Goal: Contribute content: Add original content to the website for others to see

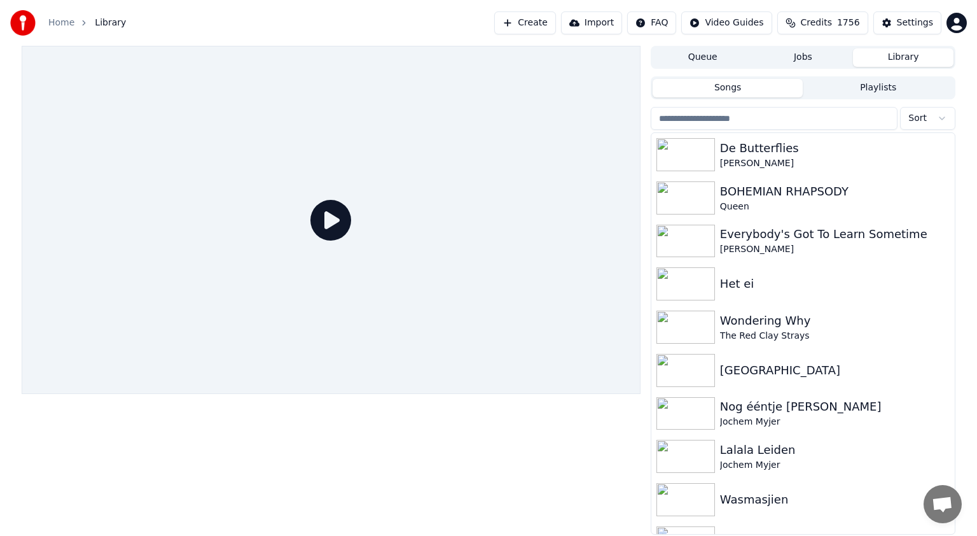
click at [556, 21] on button "Create" at bounding box center [525, 22] width 62 height 23
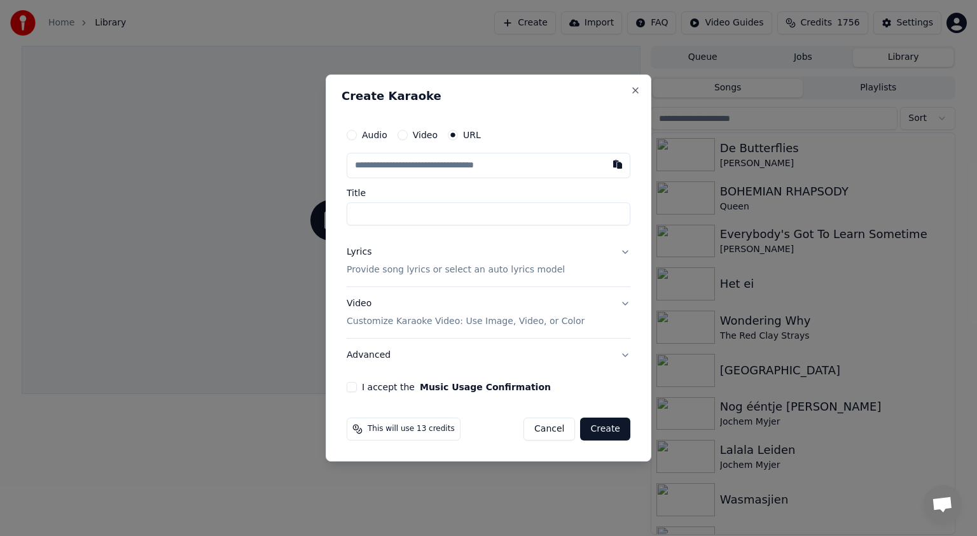
click at [403, 133] on button "Video" at bounding box center [403, 135] width 10 height 10
click at [389, 165] on div "Choose File" at bounding box center [382, 165] width 71 height 23
type input "**********"
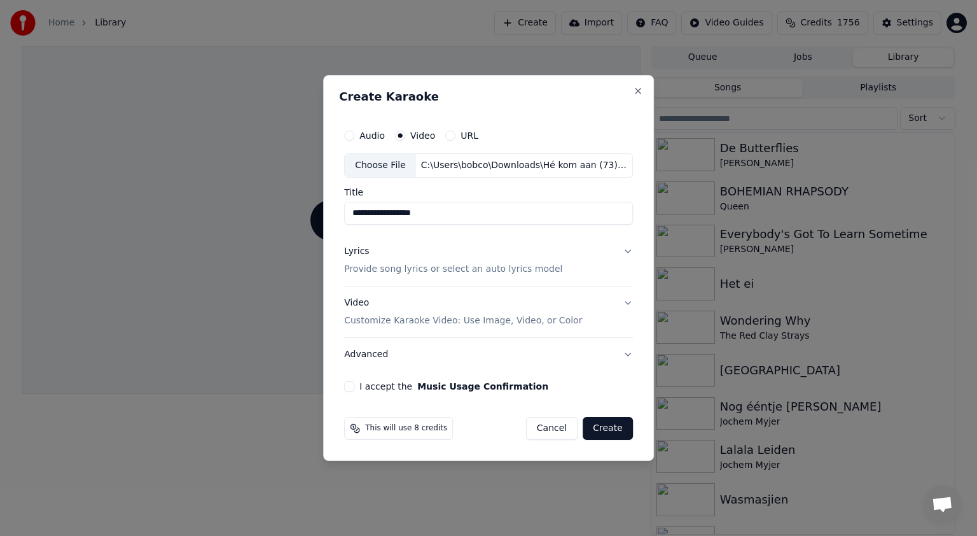
click at [624, 249] on button "Lyrics Provide song lyrics or select an auto lyrics model" at bounding box center [488, 260] width 289 height 51
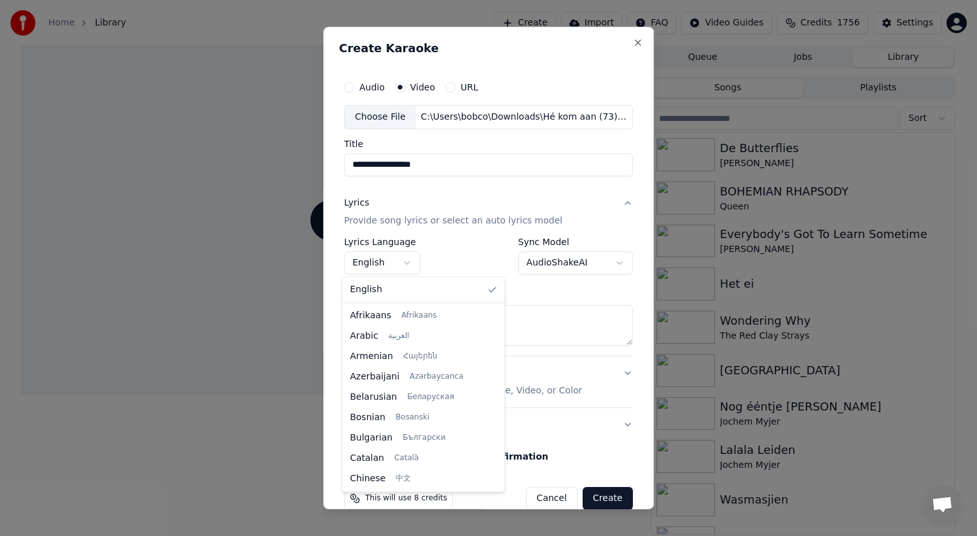
click at [405, 262] on body "**********" at bounding box center [488, 268] width 977 height 536
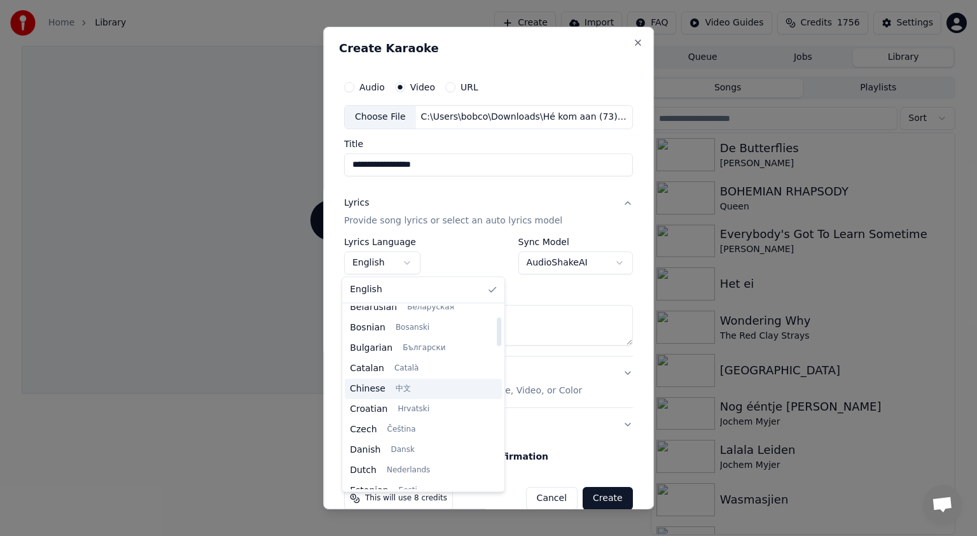
scroll to position [94, 0]
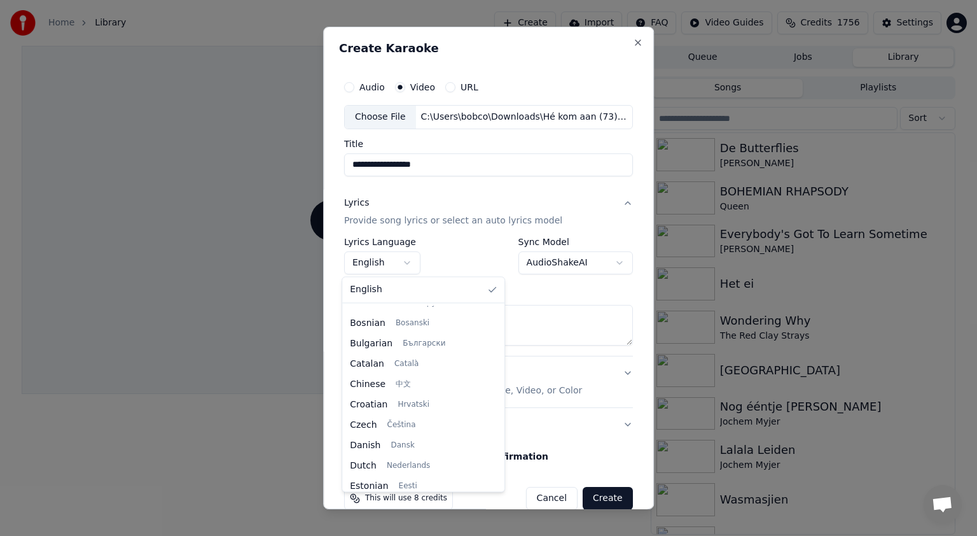
select select "**"
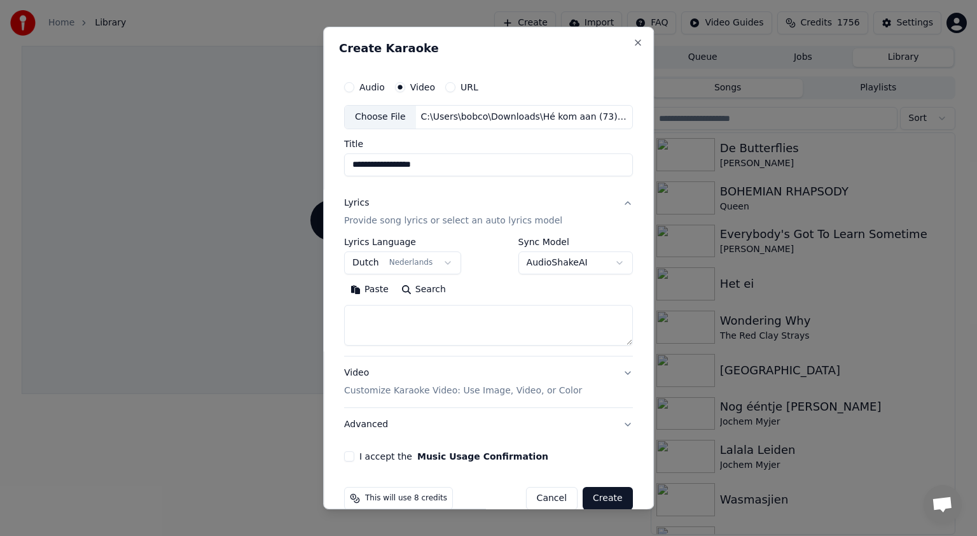
click at [369, 316] on textarea at bounding box center [488, 325] width 289 height 41
paste textarea "**********"
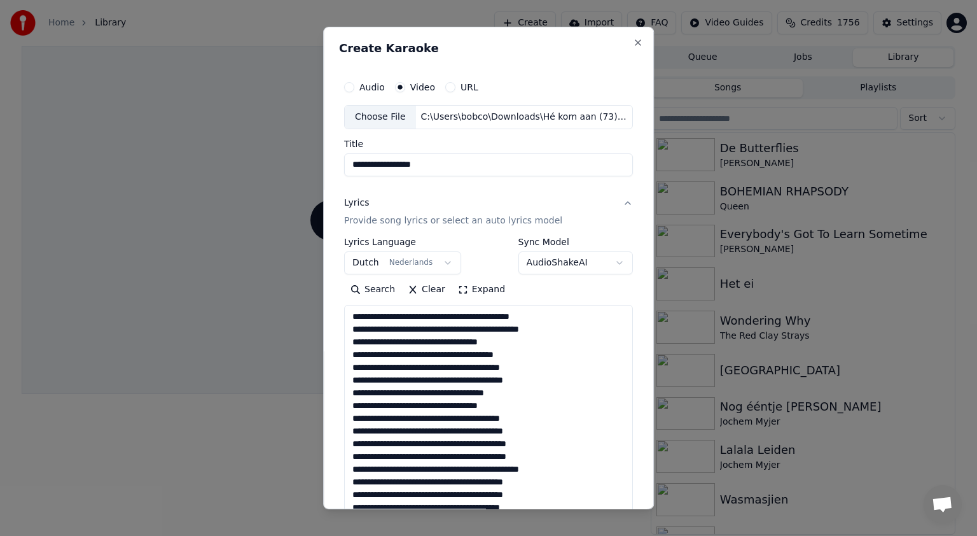
scroll to position [270, 0]
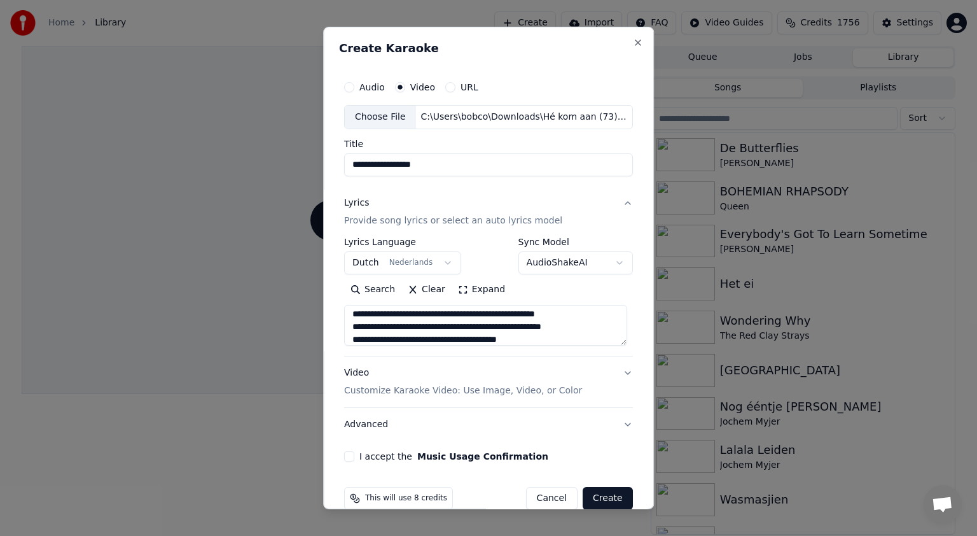
type textarea "**********"
click at [347, 457] on button "I accept the Music Usage Confirmation" at bounding box center [349, 456] width 10 height 10
click at [603, 496] on button "Create" at bounding box center [608, 498] width 50 height 23
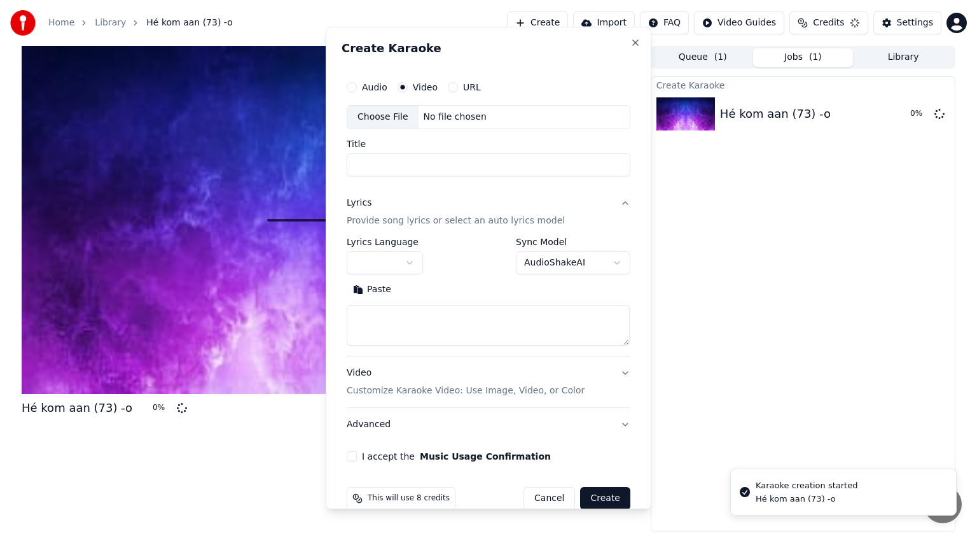
scroll to position [0, 0]
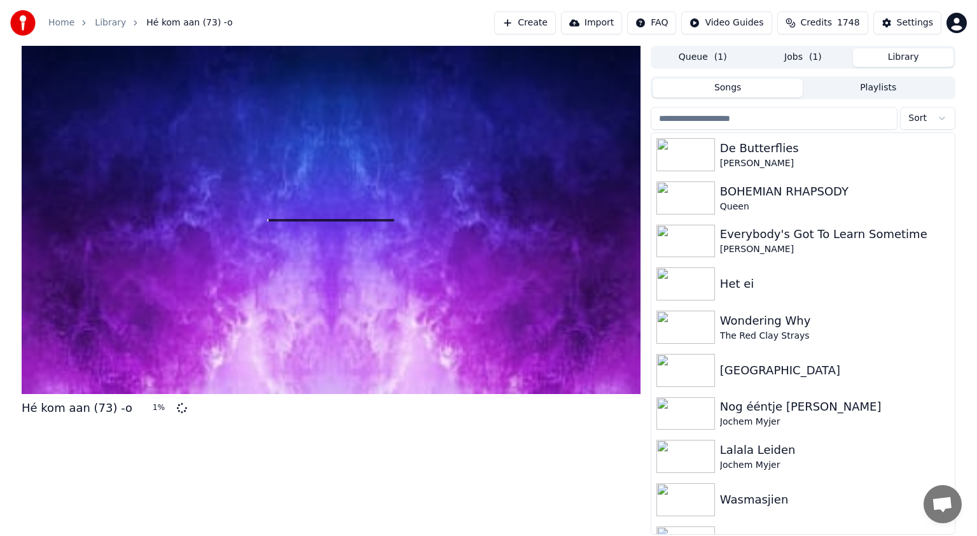
click at [907, 51] on button "Library" at bounding box center [903, 57] width 101 height 18
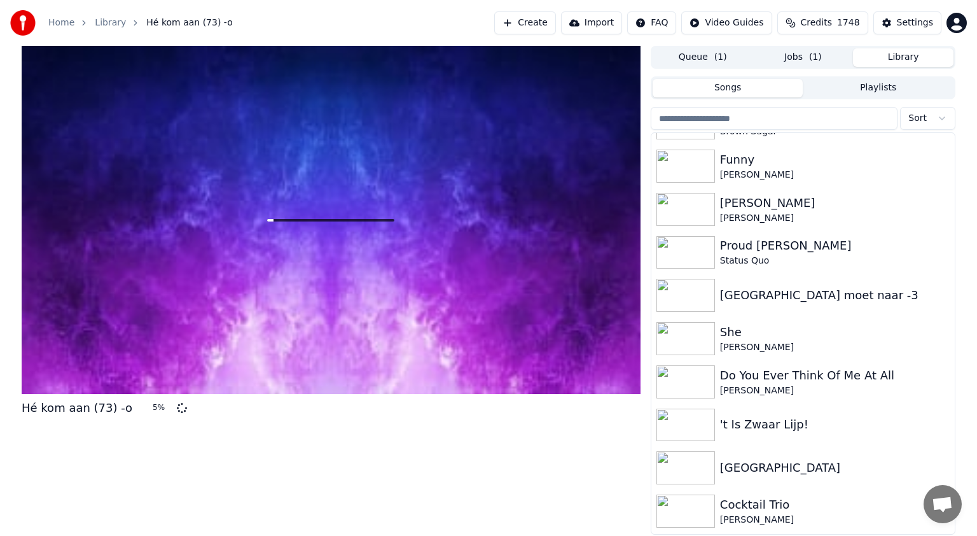
scroll to position [2153, 0]
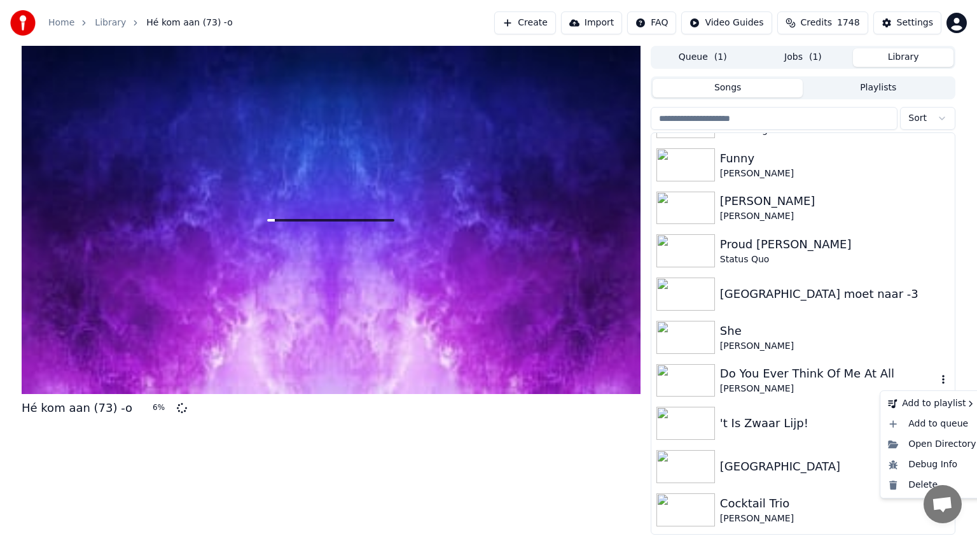
click at [937, 380] on icon "button" at bounding box center [943, 379] width 13 height 10
click at [907, 486] on div "Delete" at bounding box center [932, 485] width 98 height 20
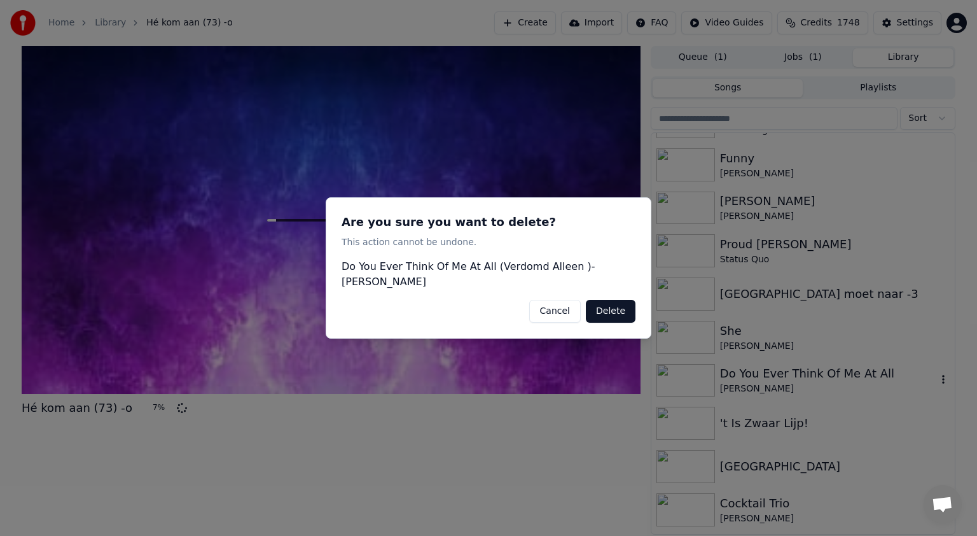
click at [625, 310] on button "Delete" at bounding box center [611, 311] width 50 height 23
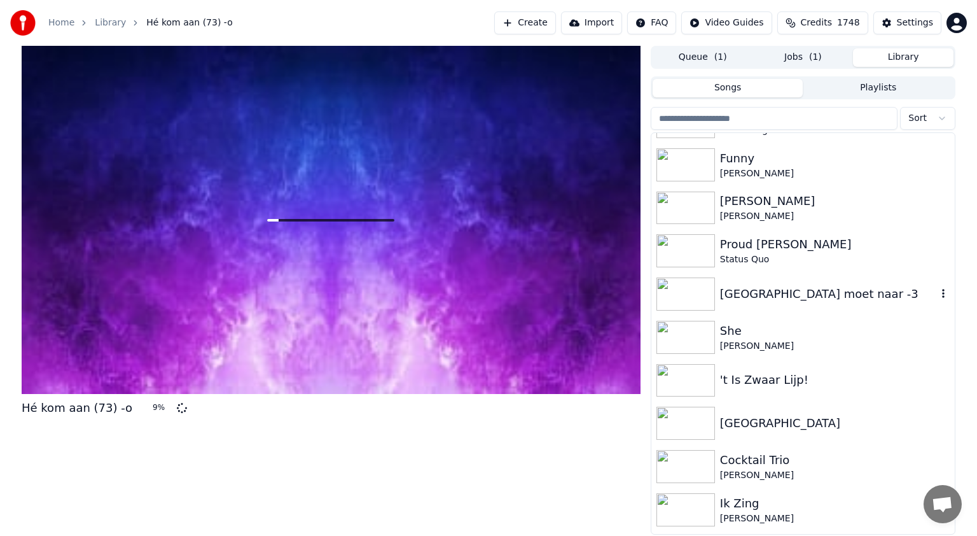
click at [678, 303] on img at bounding box center [686, 293] width 59 height 33
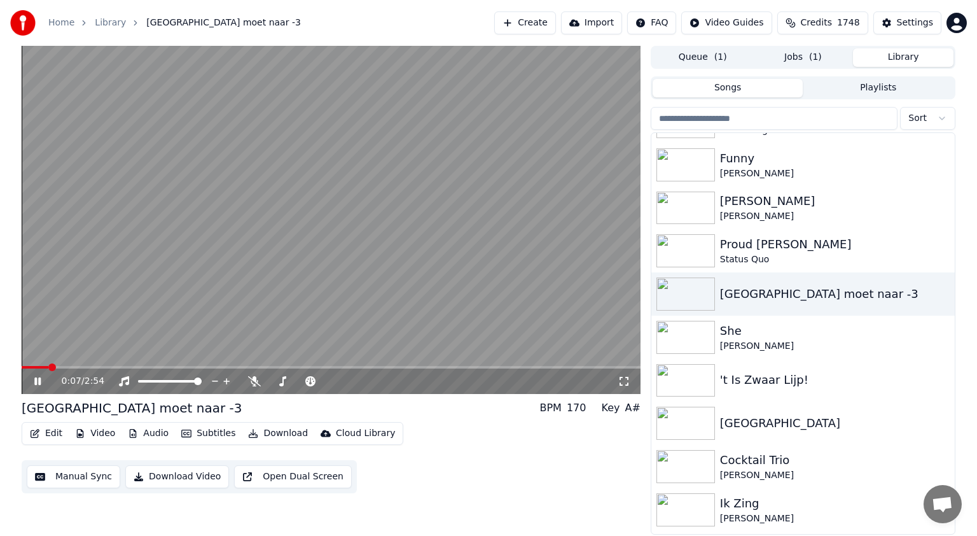
click at [41, 380] on icon at bounding box center [47, 381] width 30 height 10
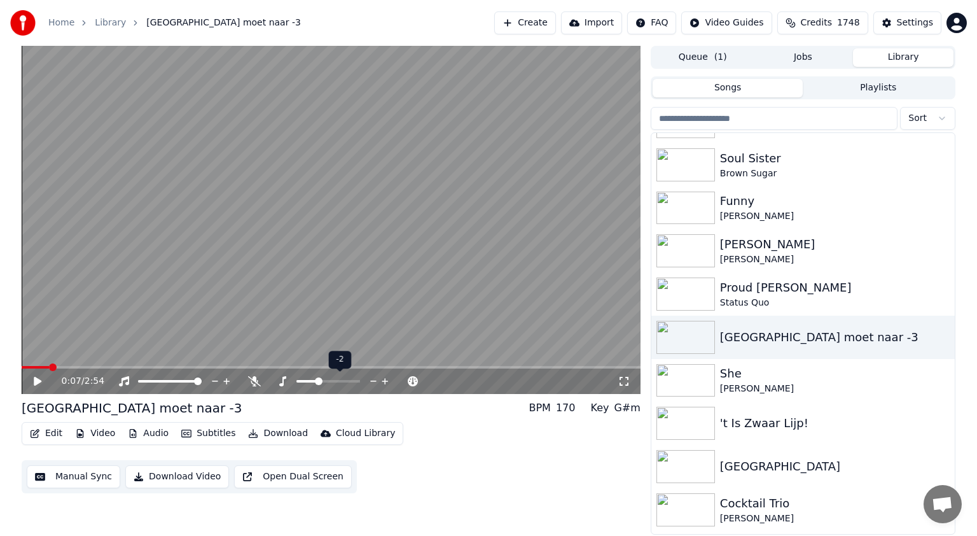
click at [318, 382] on span at bounding box center [319, 381] width 8 height 8
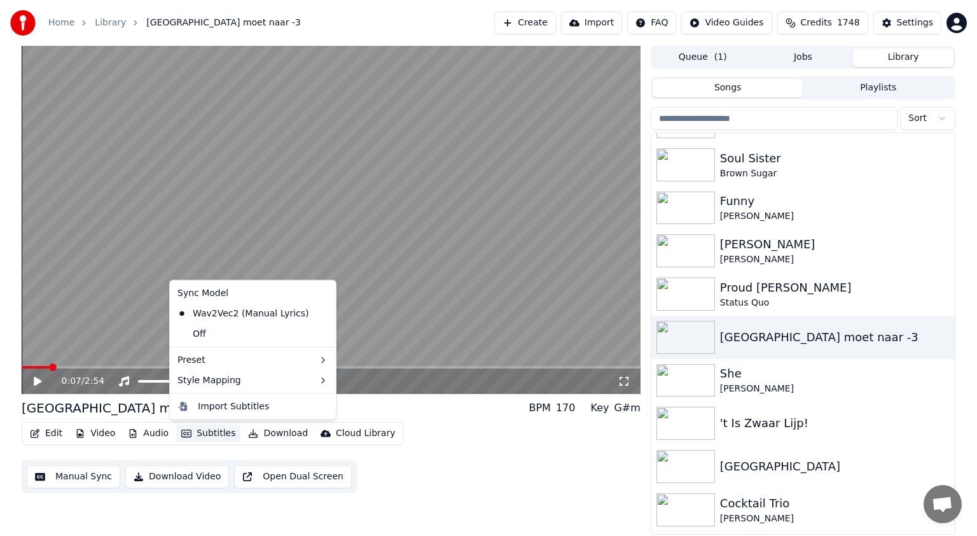
click at [210, 435] on button "Subtitles" at bounding box center [208, 433] width 64 height 18
click at [219, 337] on div "Off" at bounding box center [252, 334] width 161 height 20
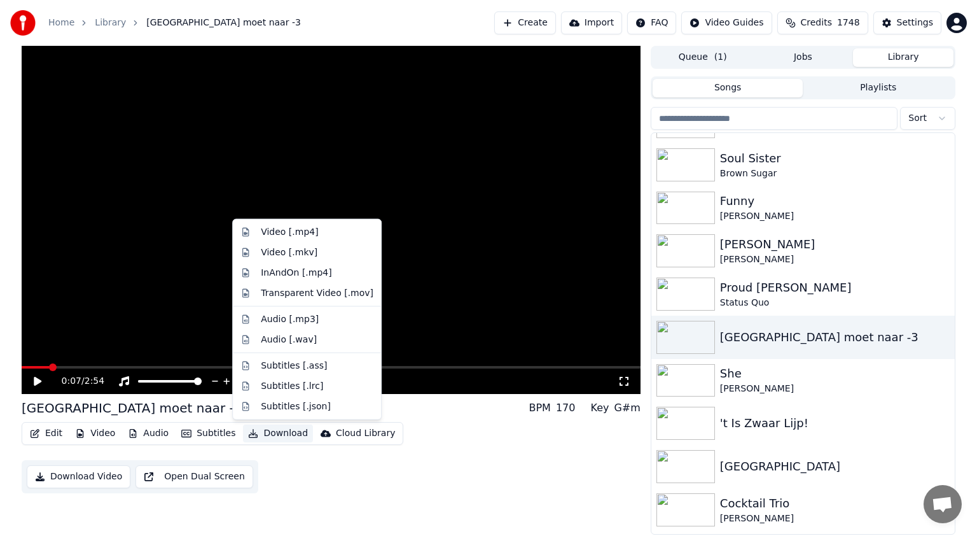
click at [272, 433] on button "Download" at bounding box center [278, 433] width 70 height 18
click at [285, 233] on div "Video [.mp4]" at bounding box center [289, 232] width 57 height 13
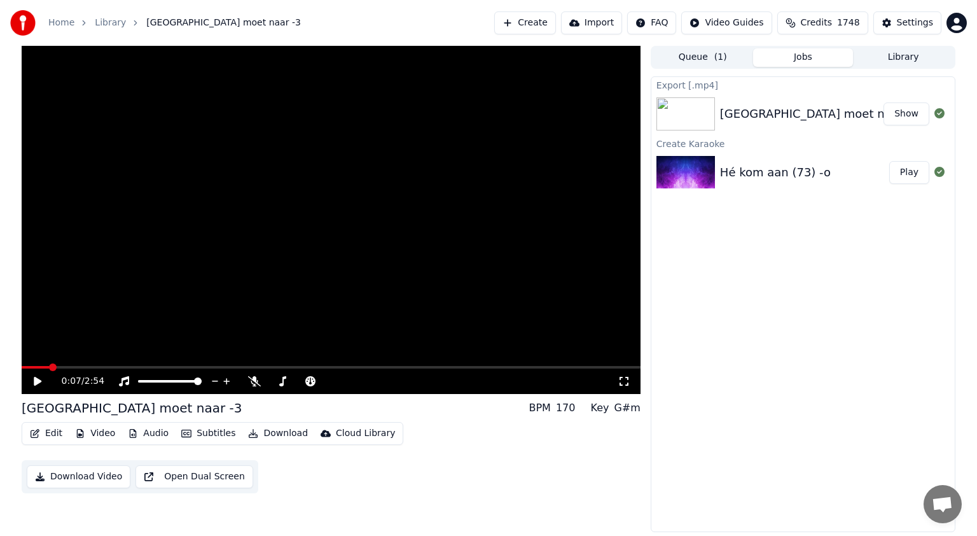
click at [909, 171] on button "Play" at bounding box center [909, 172] width 40 height 23
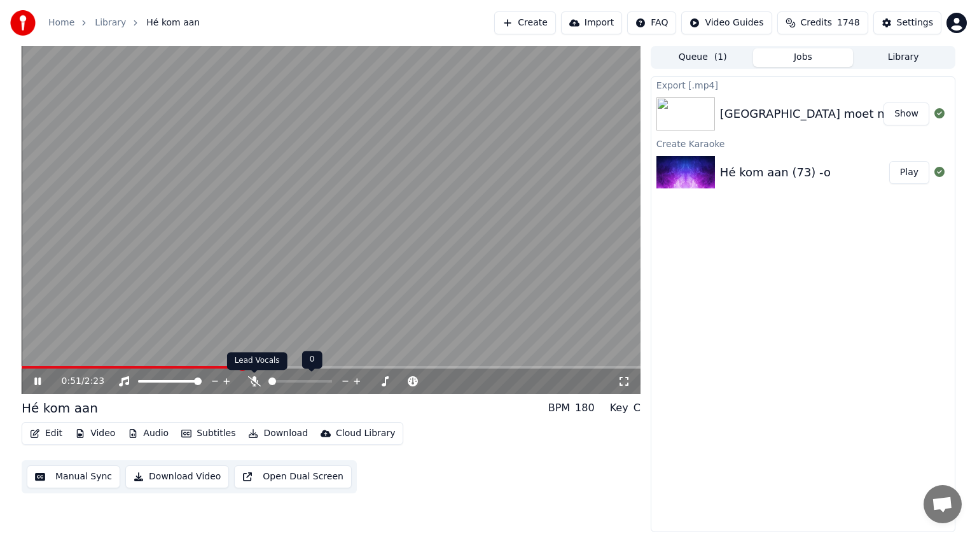
click at [252, 378] on icon at bounding box center [254, 381] width 13 height 10
click at [48, 367] on span at bounding box center [35, 367] width 26 height 3
click at [34, 381] on icon at bounding box center [47, 381] width 30 height 10
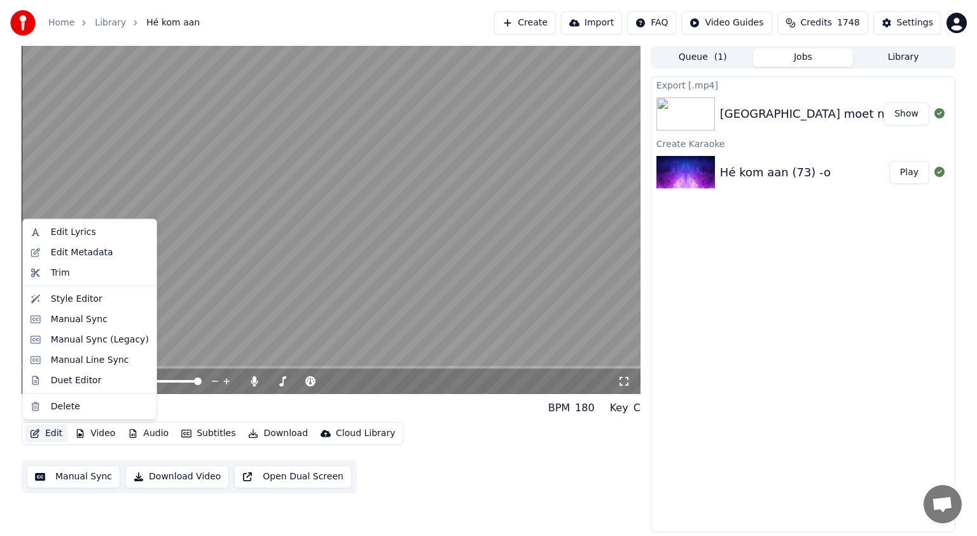
click at [53, 428] on button "Edit" at bounding box center [46, 433] width 43 height 18
click at [71, 233] on div "Edit Lyrics" at bounding box center [73, 232] width 45 height 13
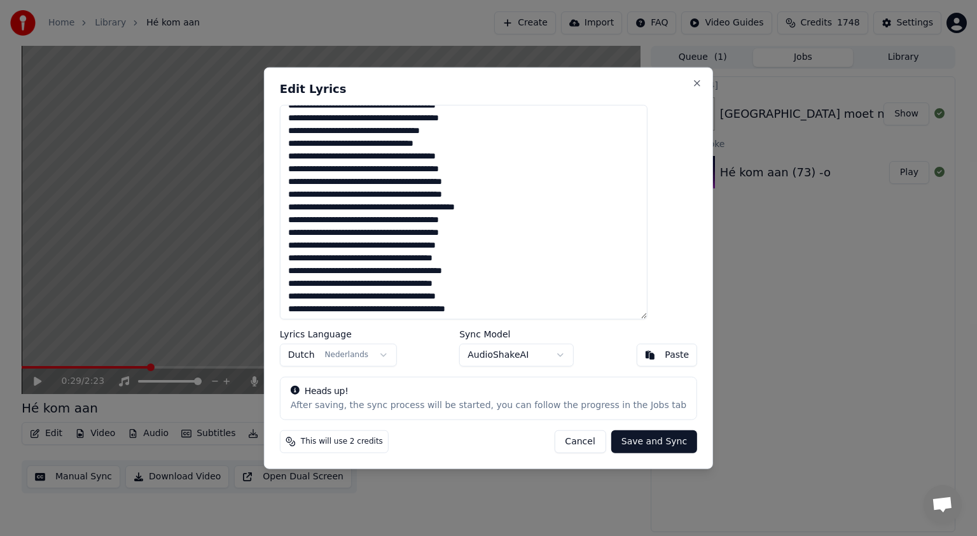
scroll to position [102, 0]
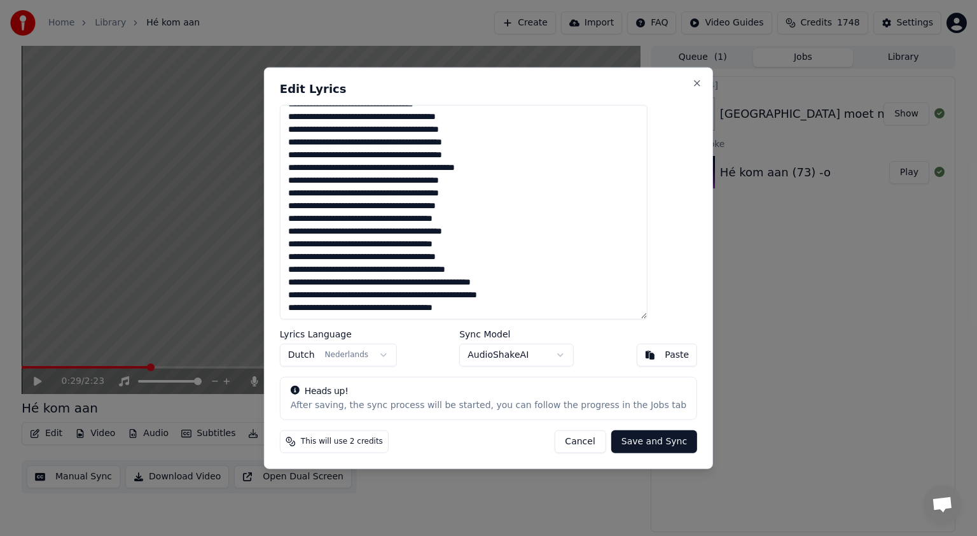
drag, startPoint x: 312, startPoint y: 118, endPoint x: 504, endPoint y: 317, distance: 275.8
click at [504, 317] on textarea at bounding box center [464, 212] width 368 height 214
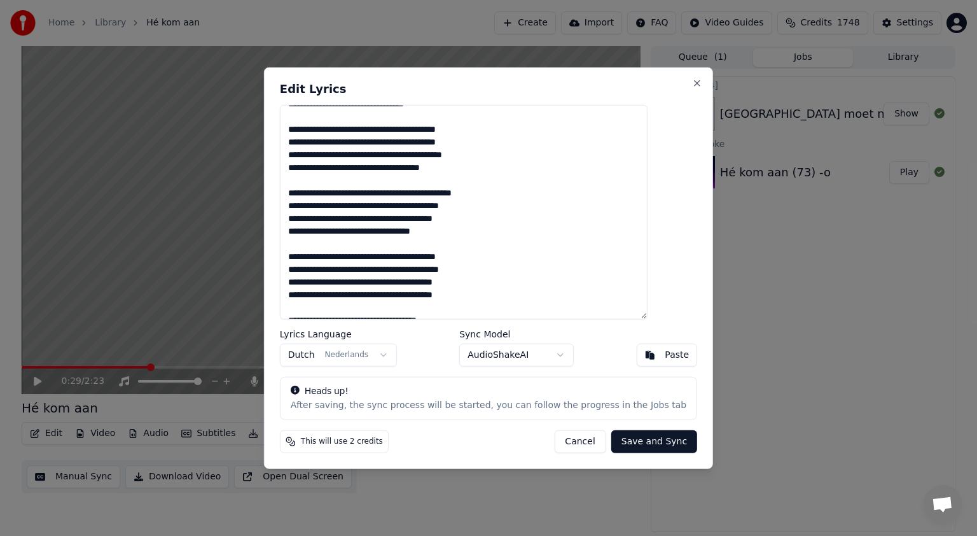
scroll to position [148, 0]
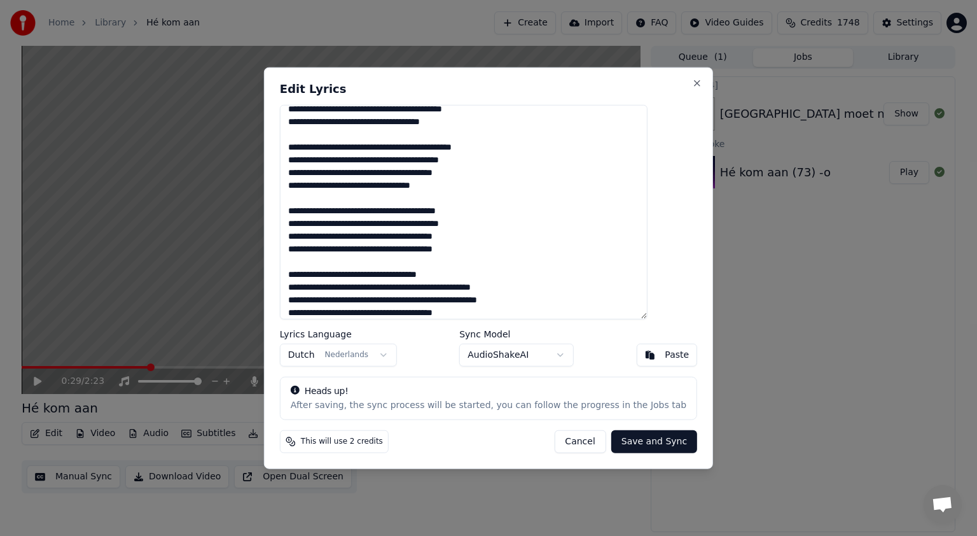
type textarea "**********"
click at [630, 436] on button "Save and Sync" at bounding box center [654, 440] width 86 height 23
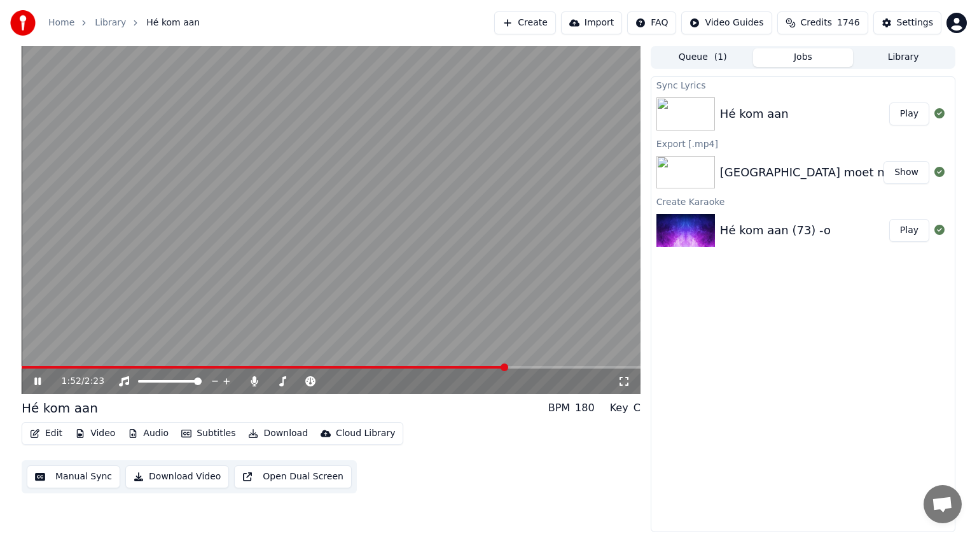
click at [39, 379] on icon at bounding box center [37, 381] width 6 height 8
click at [37, 383] on icon at bounding box center [38, 381] width 8 height 9
click at [323, 365] on video at bounding box center [331, 220] width 619 height 348
click at [333, 368] on span at bounding box center [179, 367] width 314 height 3
click at [36, 382] on icon at bounding box center [38, 381] width 8 height 9
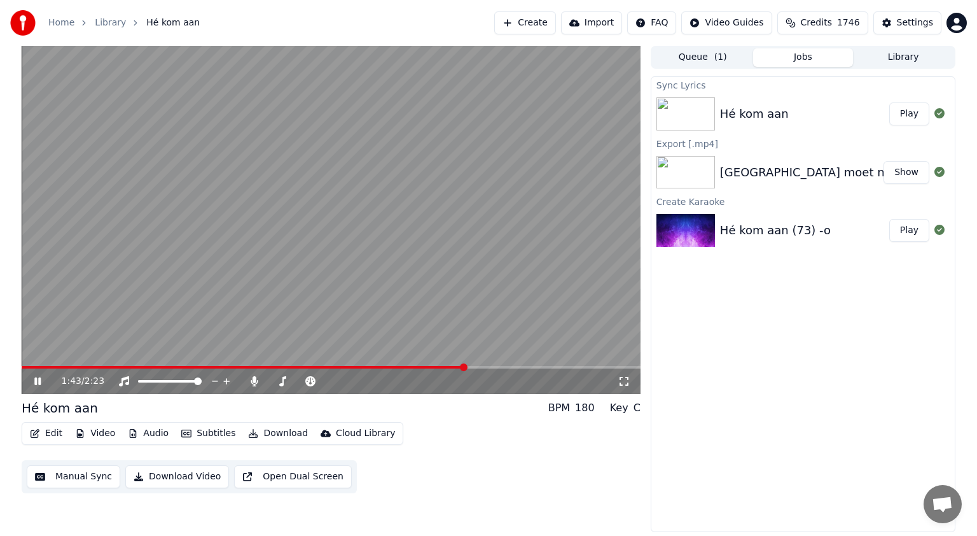
click at [36, 382] on icon at bounding box center [37, 381] width 6 height 8
click at [271, 368] on span at bounding box center [146, 367] width 249 height 3
click at [26, 366] on span at bounding box center [146, 367] width 249 height 3
click at [40, 380] on icon at bounding box center [38, 381] width 8 height 9
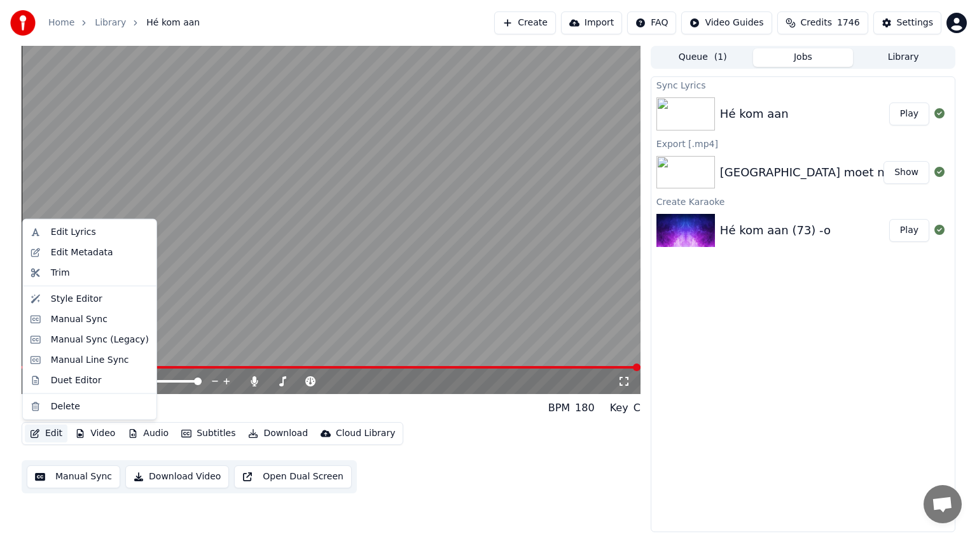
click at [50, 429] on button "Edit" at bounding box center [46, 433] width 43 height 18
click at [90, 230] on div "Edit Lyrics" at bounding box center [100, 232] width 98 height 13
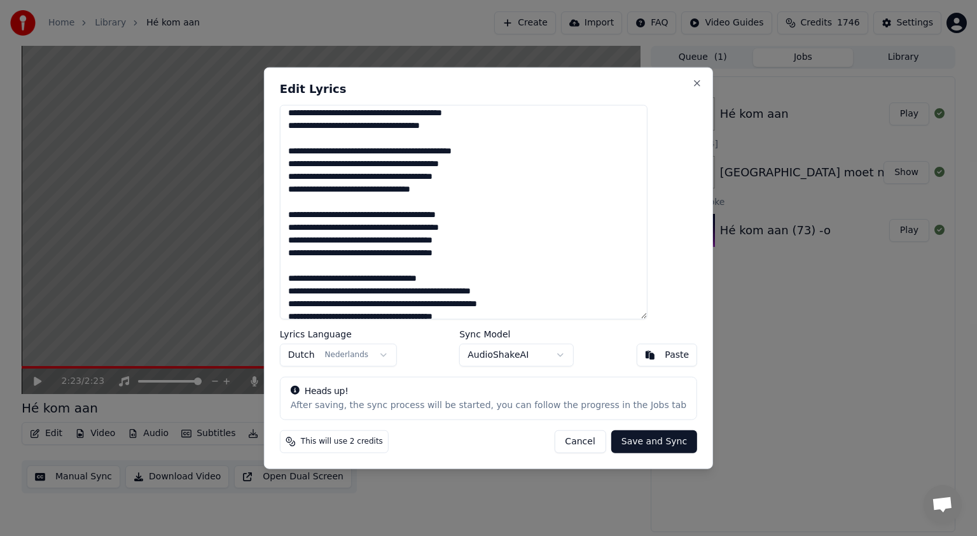
scroll to position [153, 0]
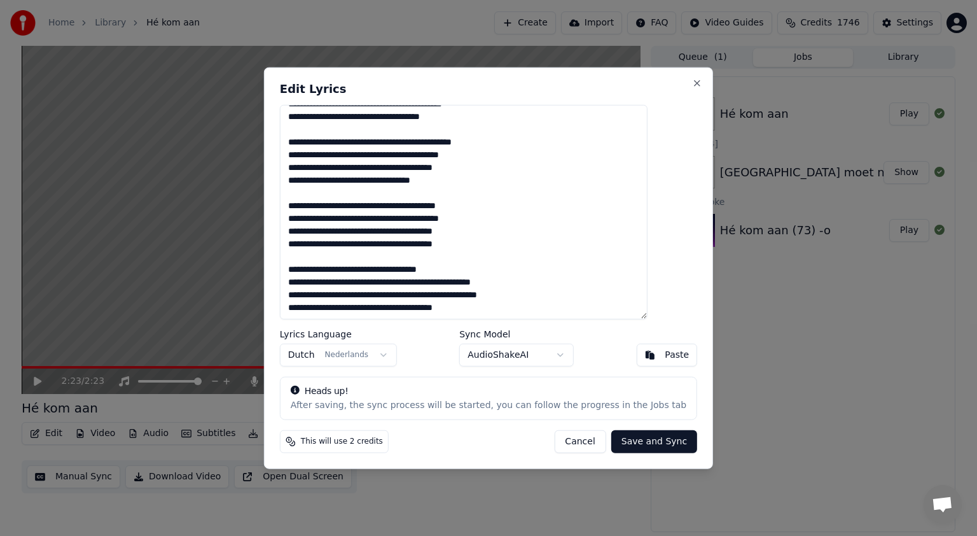
click at [501, 314] on textarea at bounding box center [464, 212] width 368 height 214
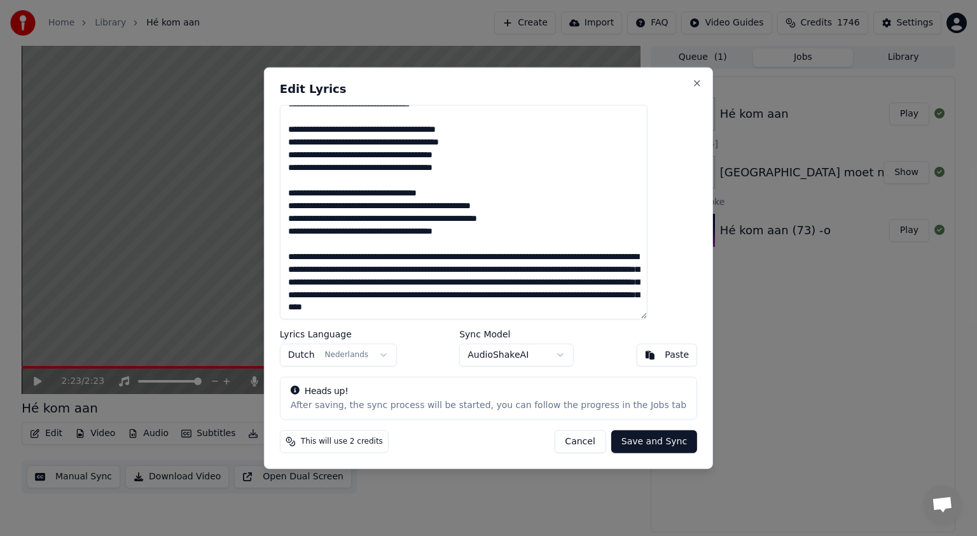
scroll to position [249, 0]
click at [480, 238] on textarea at bounding box center [464, 212] width 368 height 214
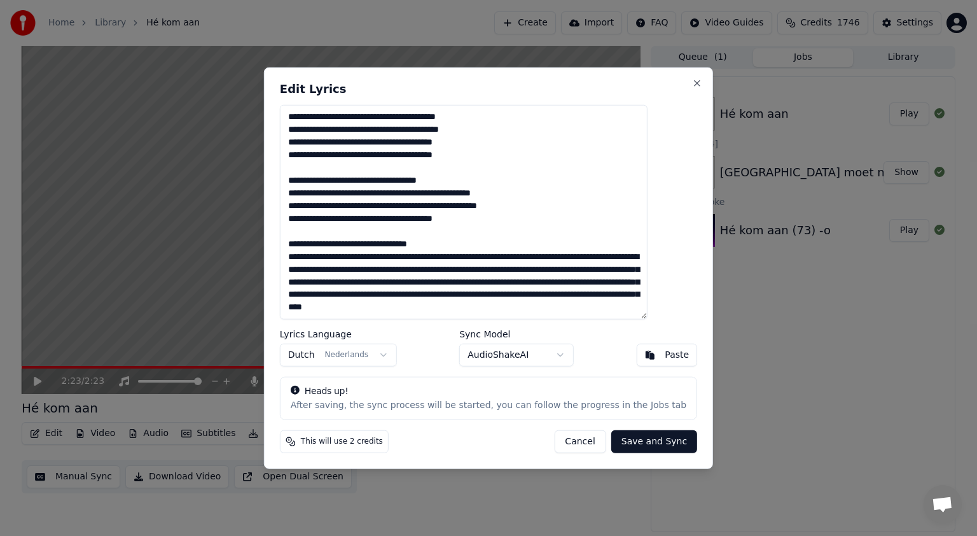
click at [480, 250] on textarea at bounding box center [464, 212] width 368 height 214
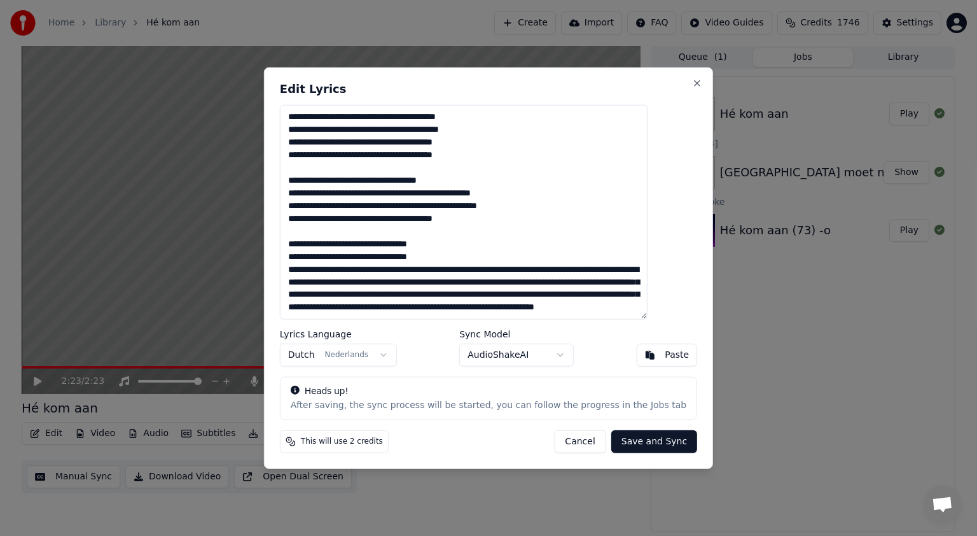
click at [481, 262] on textarea at bounding box center [464, 212] width 368 height 214
click at [478, 262] on textarea at bounding box center [464, 212] width 368 height 214
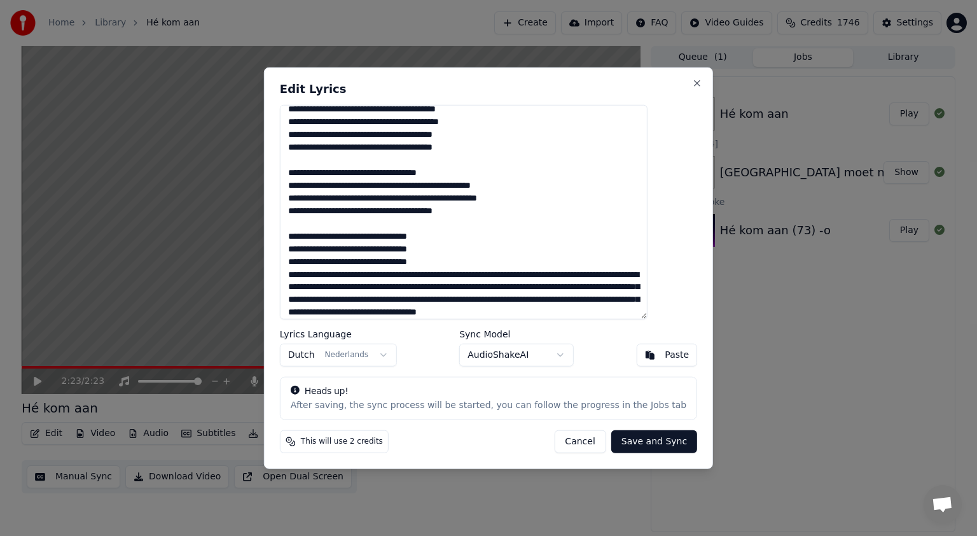
click at [480, 274] on textarea at bounding box center [464, 212] width 368 height 214
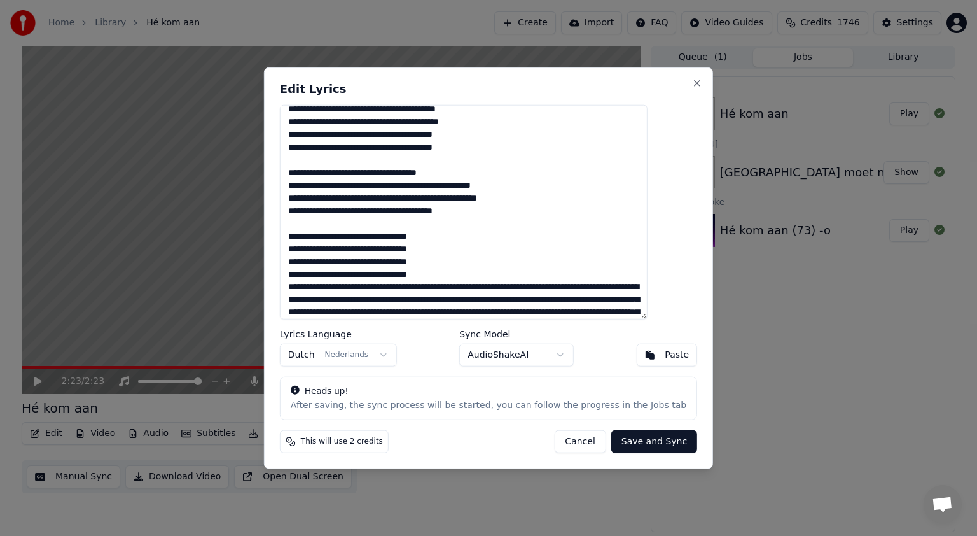
click at [480, 286] on textarea at bounding box center [464, 212] width 368 height 214
click at [480, 299] on textarea at bounding box center [464, 212] width 368 height 214
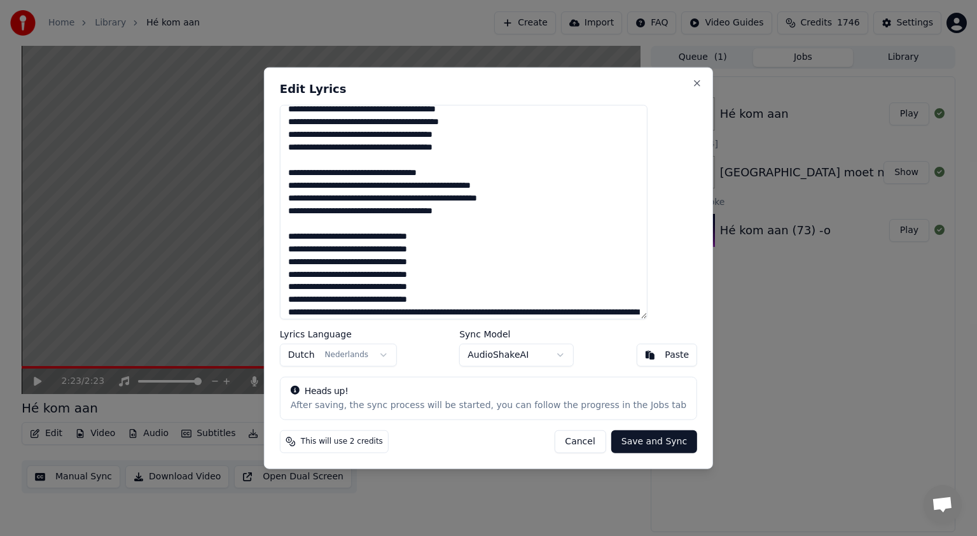
click at [478, 310] on textarea at bounding box center [464, 212] width 368 height 214
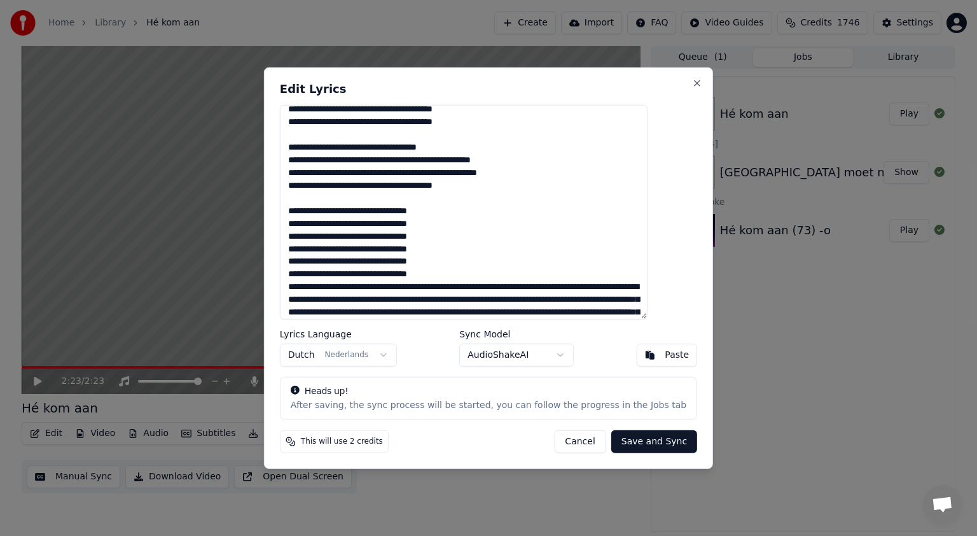
scroll to position [288, 0]
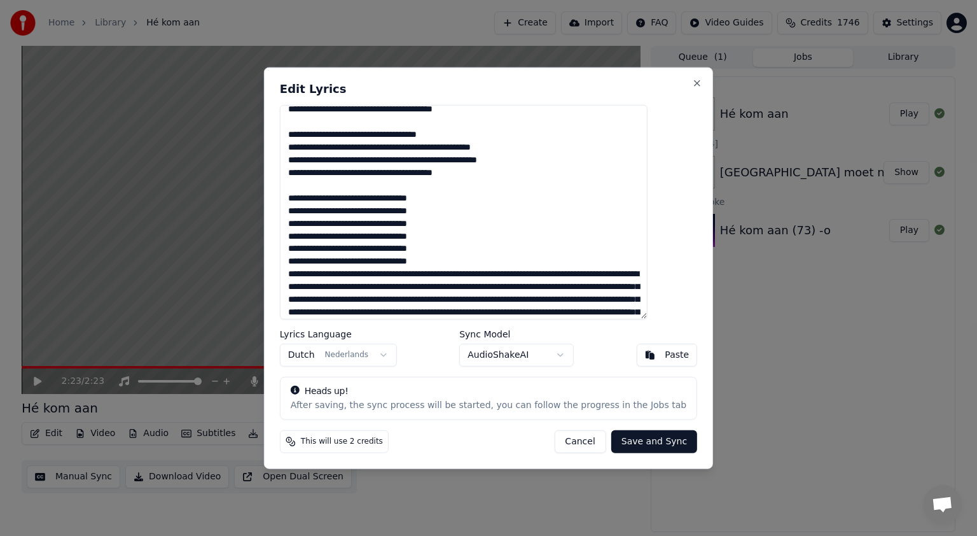
type textarea "**********"
click at [612, 436] on button "Save and Sync" at bounding box center [654, 440] width 86 height 23
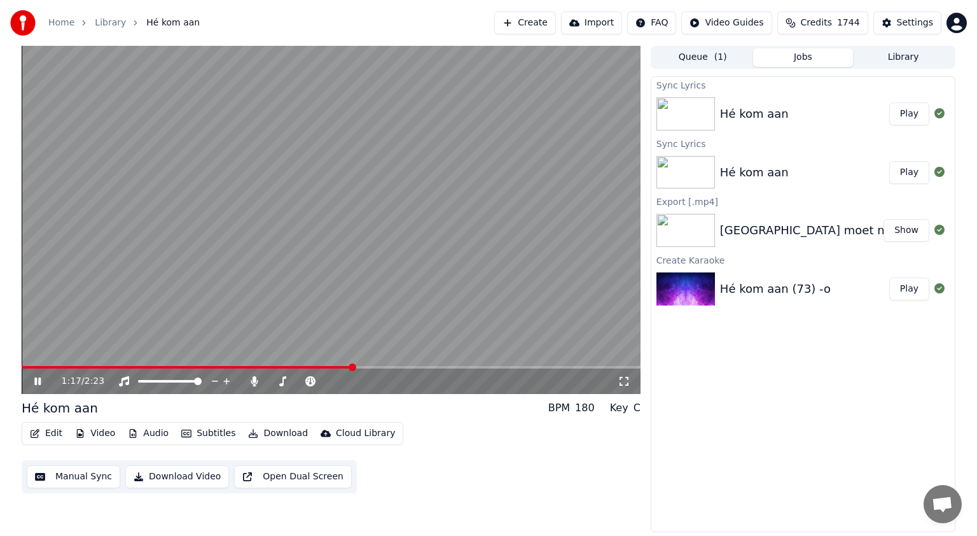
click at [351, 368] on span at bounding box center [331, 367] width 619 height 3
click at [307, 369] on div "1:20 / 2:23" at bounding box center [331, 380] width 619 height 25
click at [301, 367] on span at bounding box center [161, 367] width 279 height 3
click at [40, 380] on icon at bounding box center [38, 381] width 8 height 9
click at [40, 380] on icon at bounding box center [37, 381] width 6 height 8
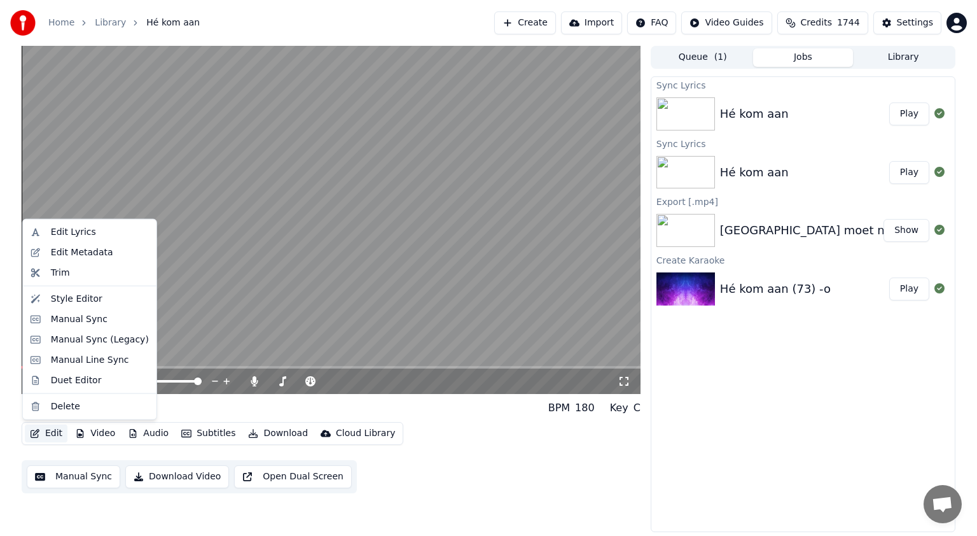
click at [57, 427] on button "Edit" at bounding box center [46, 433] width 43 height 18
click at [87, 229] on div "Edit Lyrics" at bounding box center [73, 232] width 45 height 13
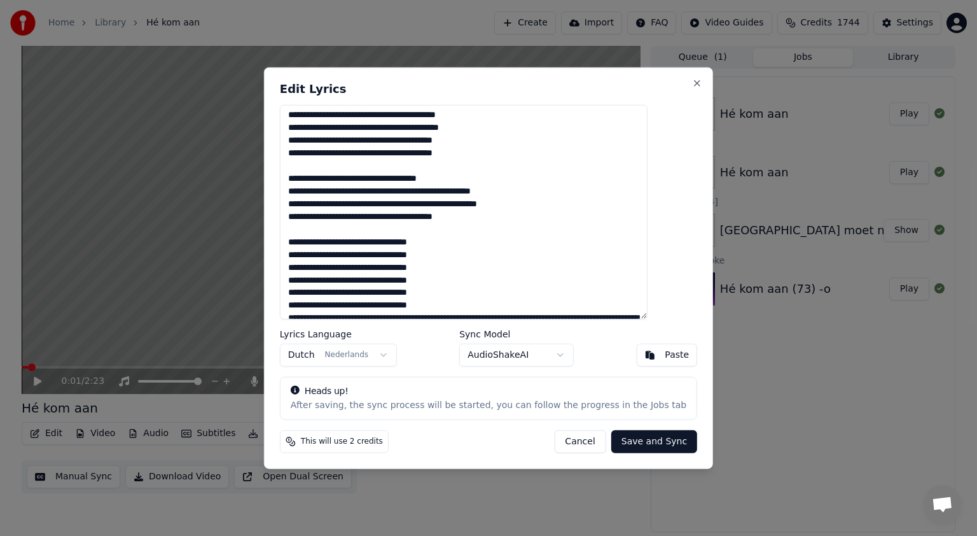
scroll to position [247, 0]
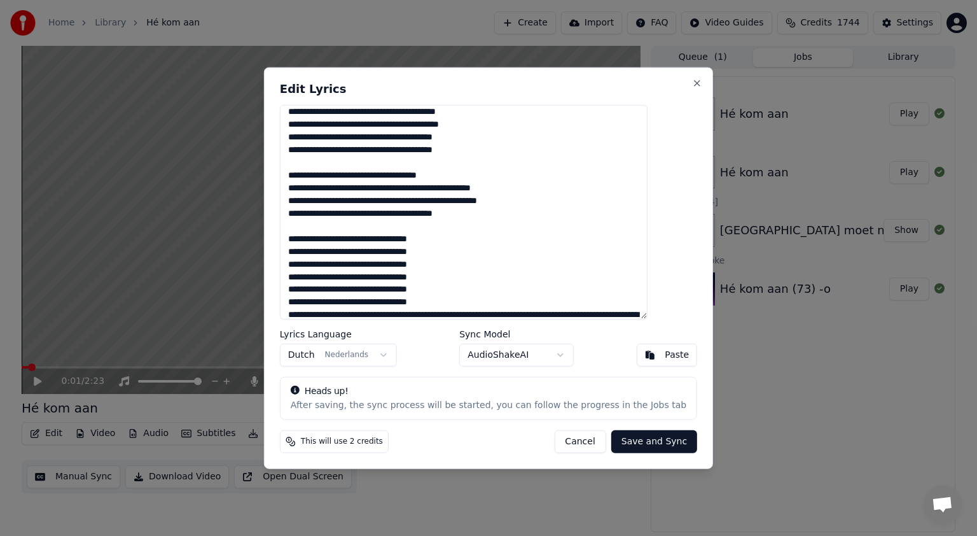
drag, startPoint x: 487, startPoint y: 241, endPoint x: 316, endPoint y: 242, distance: 171.8
click at [316, 242] on textarea at bounding box center [464, 212] width 368 height 214
click at [483, 240] on textarea at bounding box center [464, 212] width 368 height 214
type textarea "**********"
click at [620, 440] on button "Save and Sync" at bounding box center [654, 440] width 86 height 23
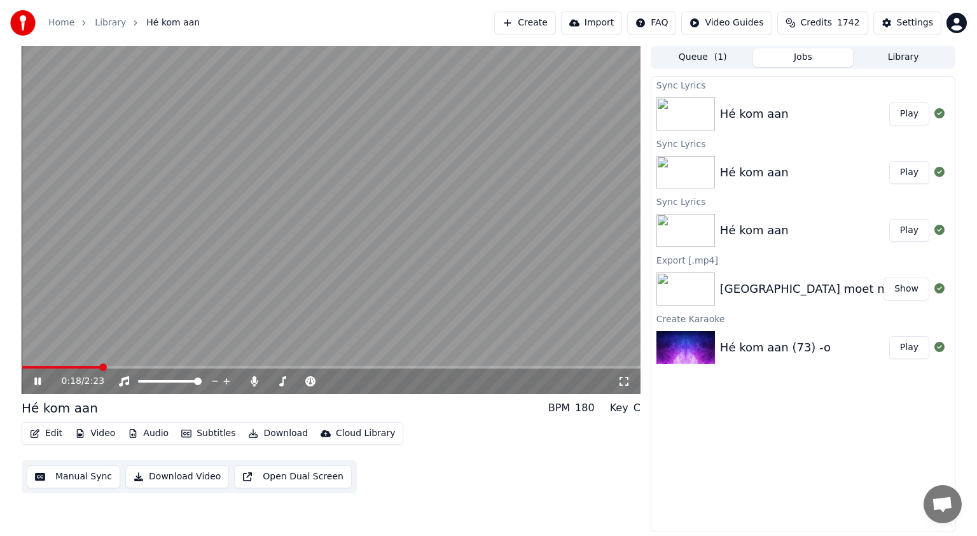
click at [41, 381] on icon at bounding box center [47, 381] width 30 height 10
click at [441, 366] on span at bounding box center [331, 367] width 619 height 3
click at [397, 366] on span at bounding box center [233, 367] width 422 height 3
click at [39, 379] on icon at bounding box center [47, 381] width 30 height 10
click at [39, 379] on icon at bounding box center [37, 381] width 6 height 8
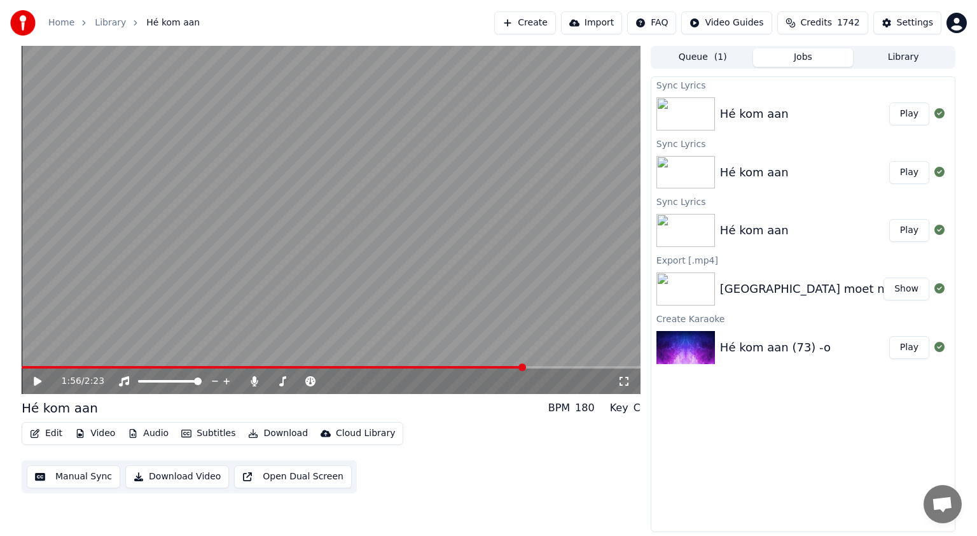
click at [39, 379] on icon at bounding box center [47, 381] width 30 height 10
click at [39, 379] on icon at bounding box center [37, 381] width 6 height 8
click at [327, 382] on span at bounding box center [328, 381] width 64 height 3
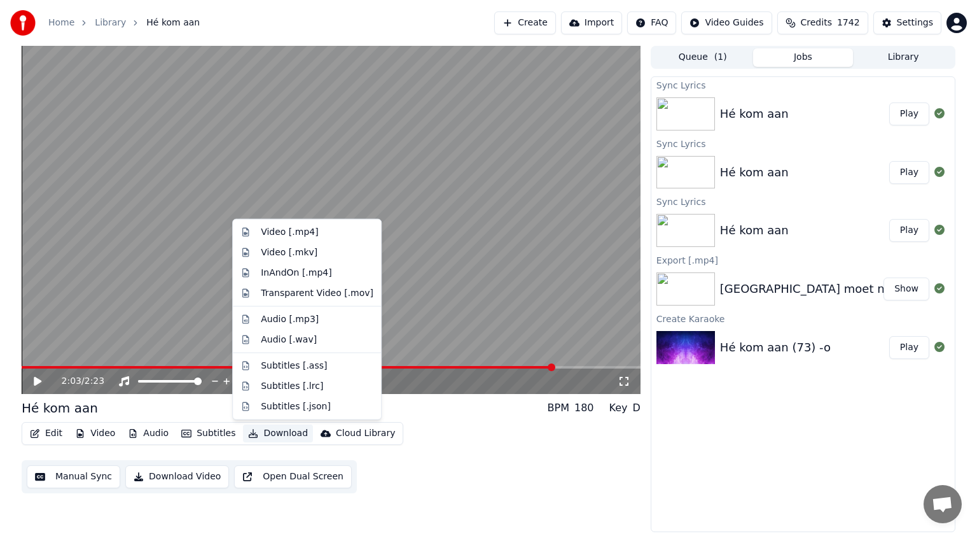
click at [271, 430] on button "Download" at bounding box center [278, 433] width 70 height 18
click at [276, 230] on div "Video [.mp4]" at bounding box center [289, 232] width 57 height 13
